Goal: Check status: Check status

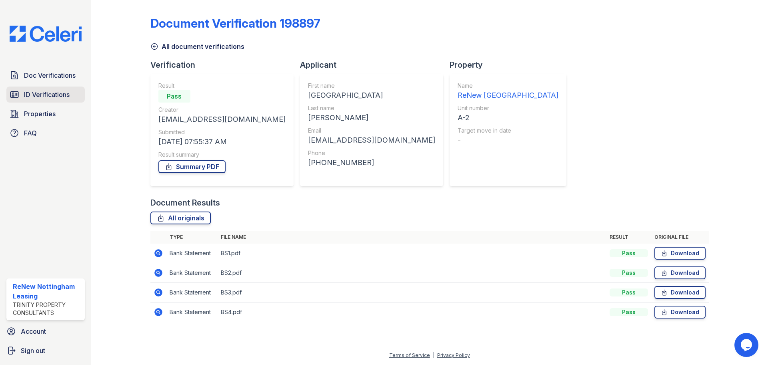
click at [33, 90] on span "ID Verifications" at bounding box center [47, 95] width 46 height 10
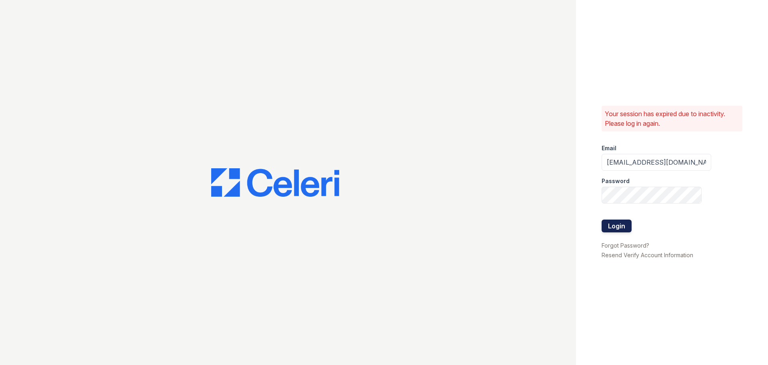
click at [625, 222] on button "Login" at bounding box center [617, 225] width 30 height 13
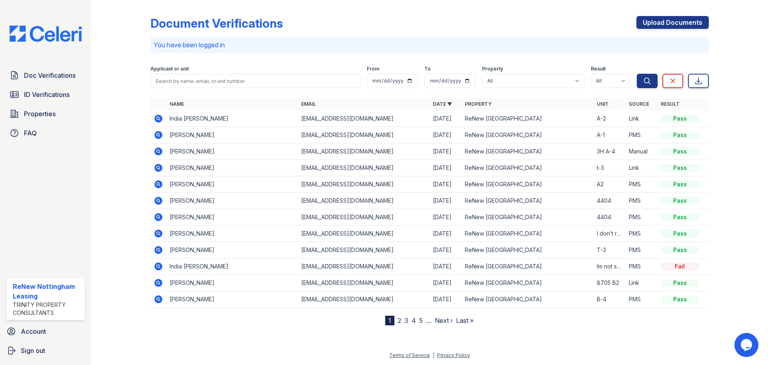
click at [160, 114] on icon at bounding box center [159, 119] width 10 height 10
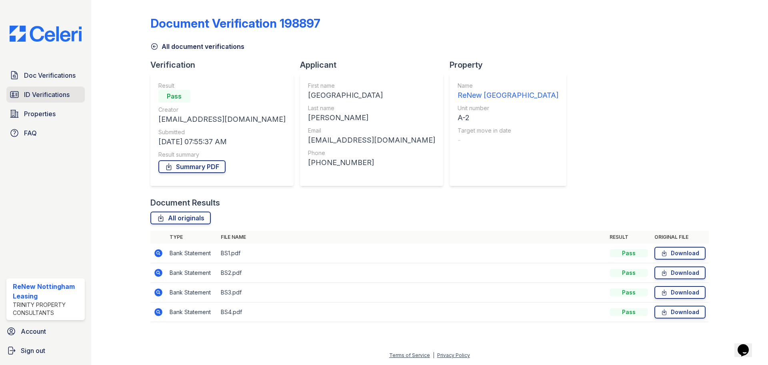
click at [50, 98] on span "ID Verifications" at bounding box center [47, 95] width 46 height 10
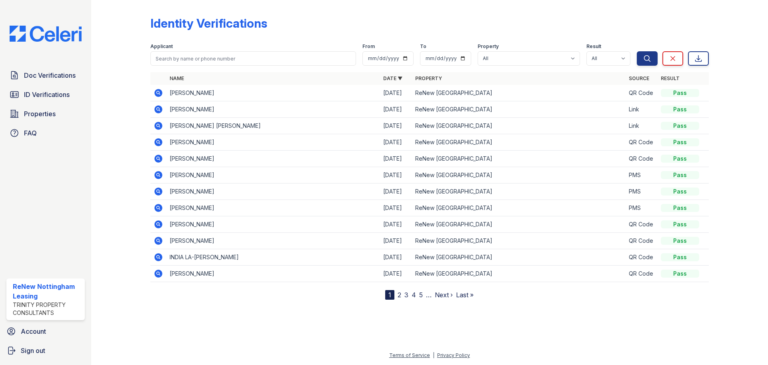
click at [159, 257] on icon at bounding box center [158, 256] width 2 height 2
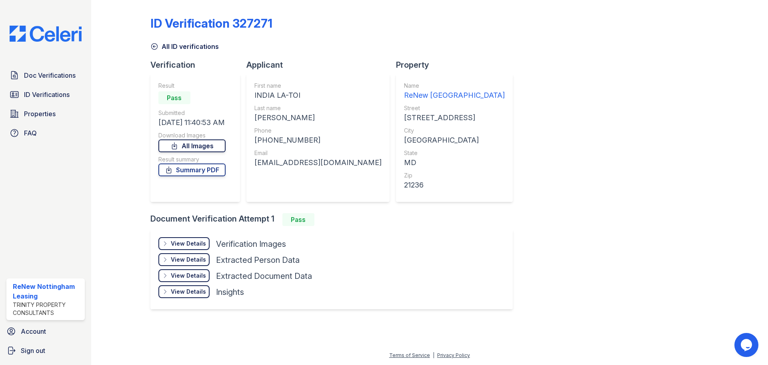
click at [177, 146] on icon at bounding box center [174, 145] width 4 height 6
